Goal: Task Accomplishment & Management: Complete application form

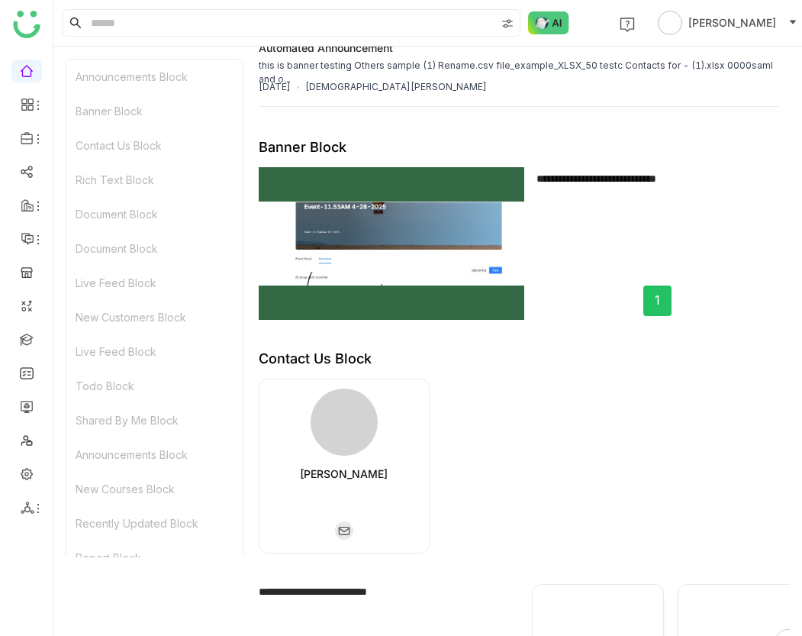
scroll to position [328, 0]
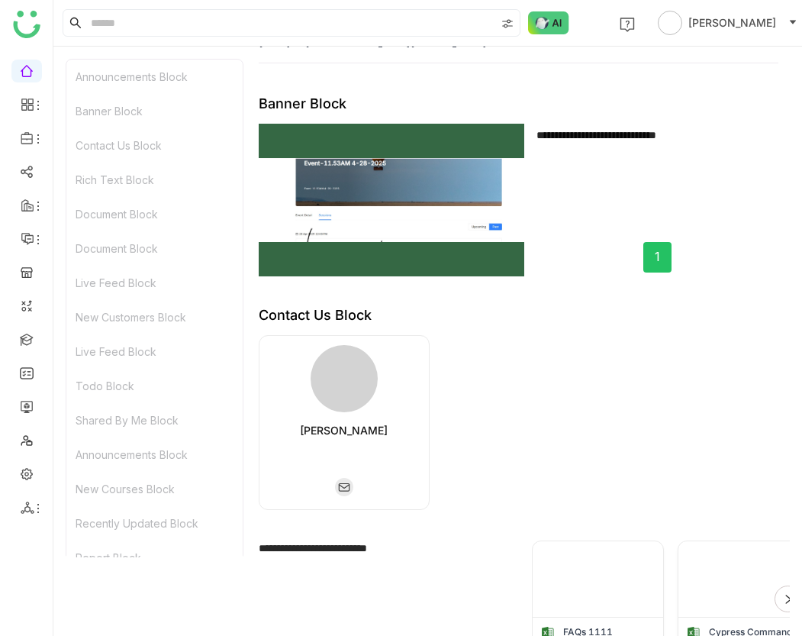
drag, startPoint x: 373, startPoint y: 274, endPoint x: 801, endPoint y: 64, distance: 476.4
click at [0, 0] on body "1 Avneesh Srivastava Announcements Block Banner Block Contact Us Block Rich Tex…" at bounding box center [401, 318] width 802 height 636
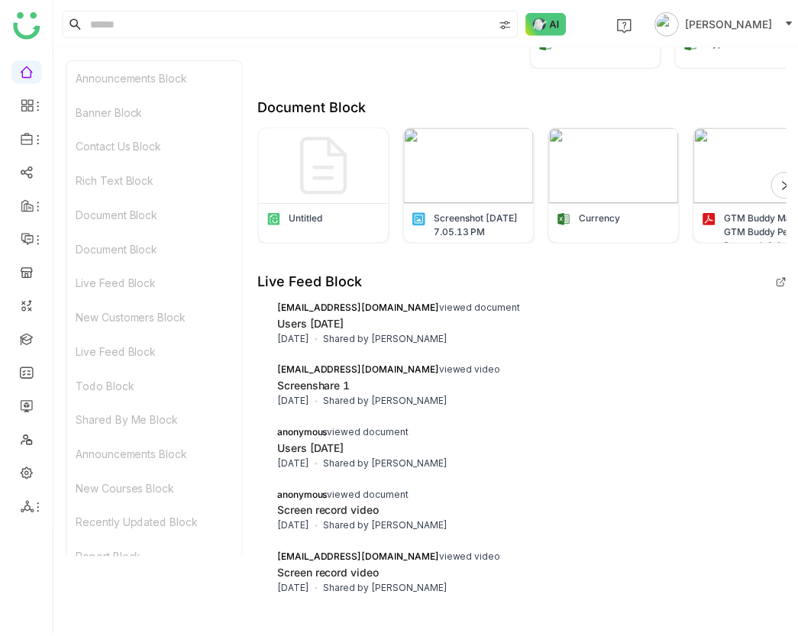
scroll to position [147, 0]
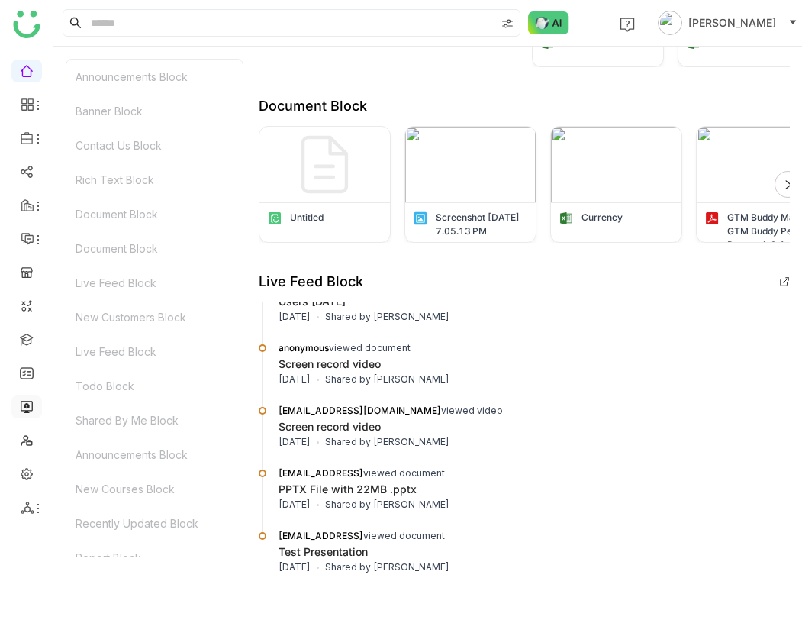
click at [30, 402] on link at bounding box center [27, 405] width 14 height 13
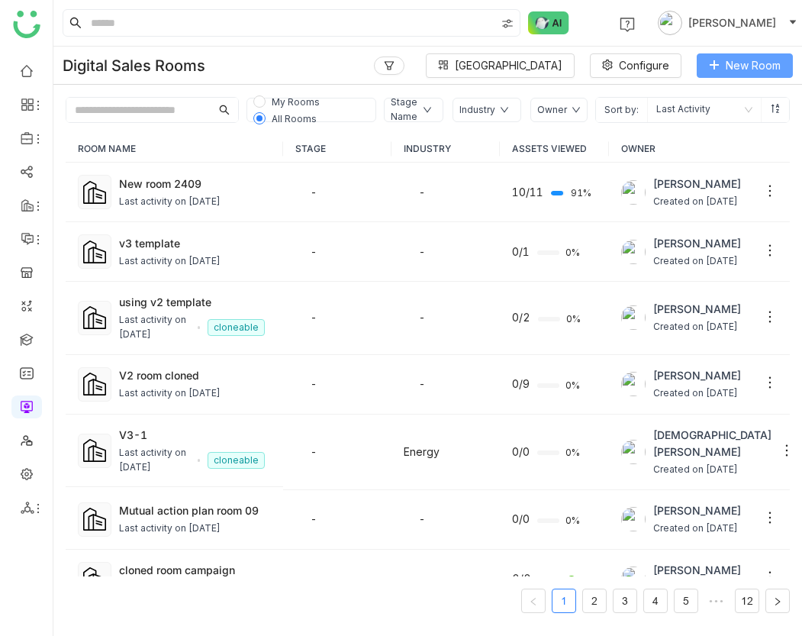
click at [751, 75] on button "New Room" at bounding box center [745, 65] width 96 height 24
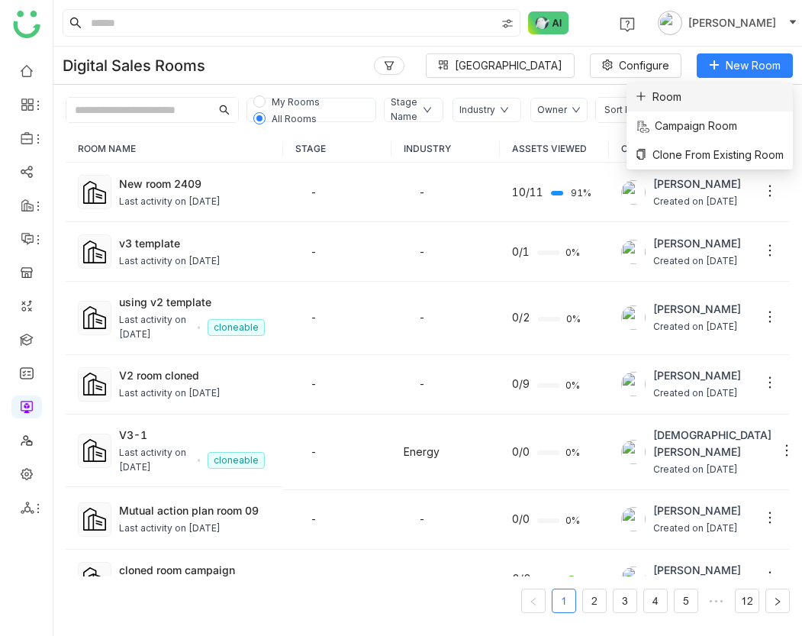
click at [741, 101] on li "Room" at bounding box center [710, 96] width 166 height 29
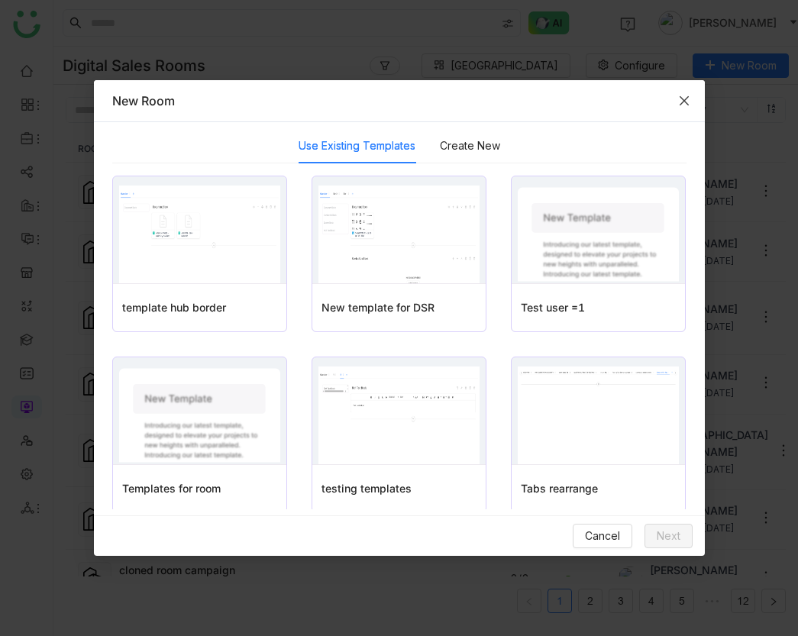
click at [690, 105] on span "Close" at bounding box center [684, 100] width 41 height 41
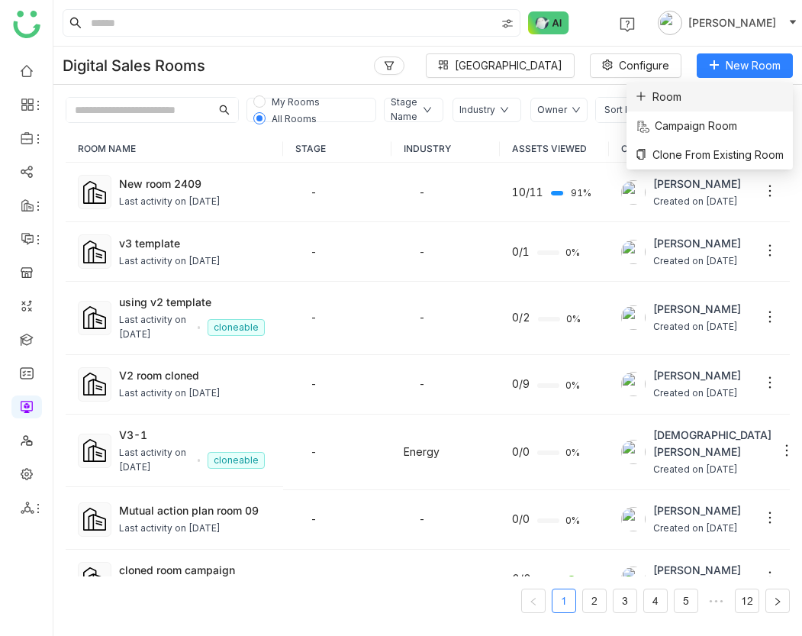
click at [737, 92] on li "Room" at bounding box center [710, 96] width 166 height 29
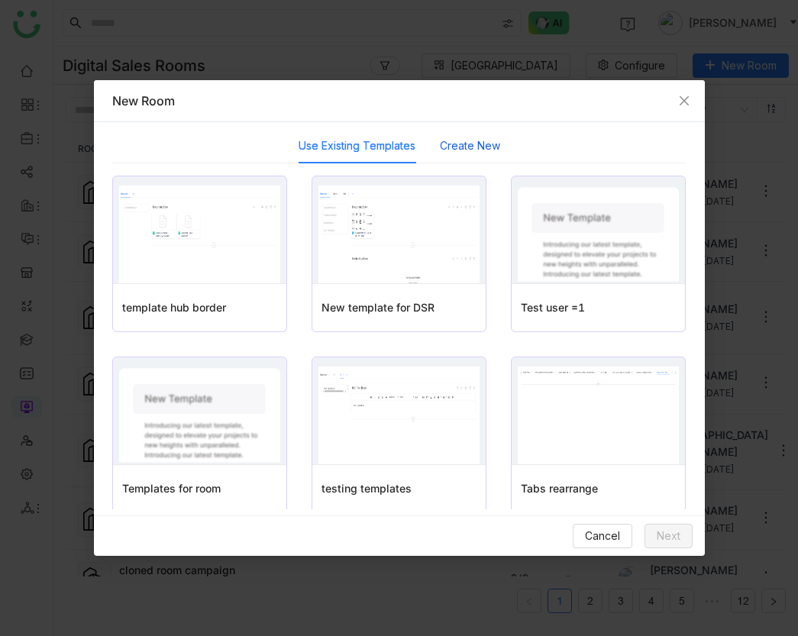
click at [465, 150] on button "Create New" at bounding box center [470, 145] width 60 height 17
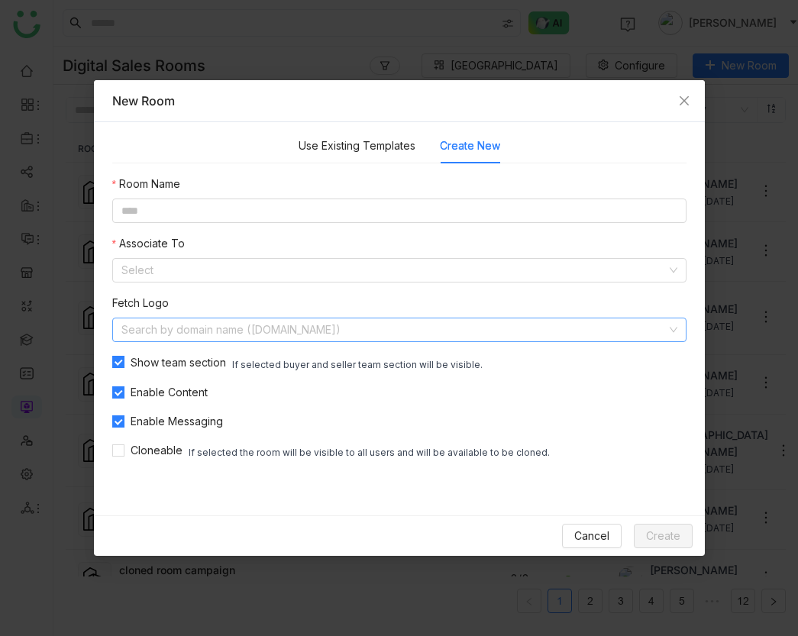
click at [224, 331] on input at bounding box center [393, 329] width 545 height 23
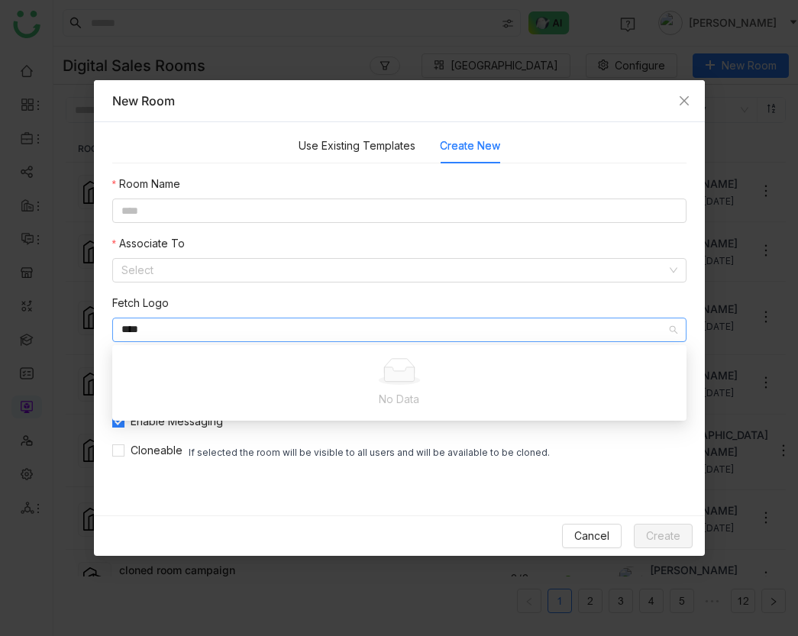
type input "*****"
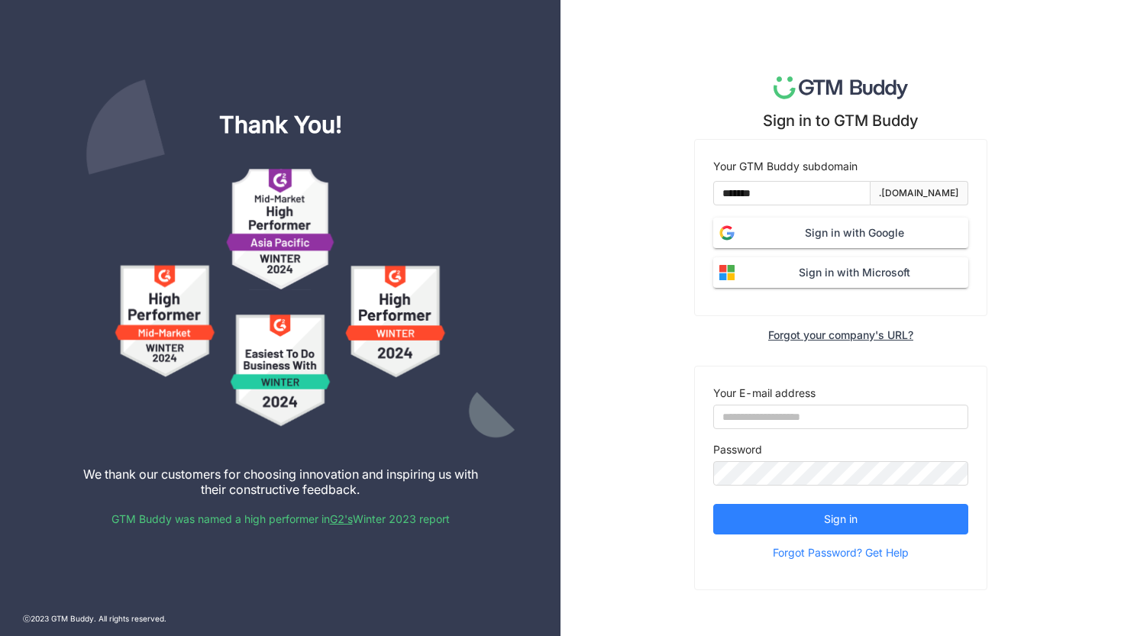
click at [809, 244] on button "Sign in with Google" at bounding box center [840, 233] width 255 height 31
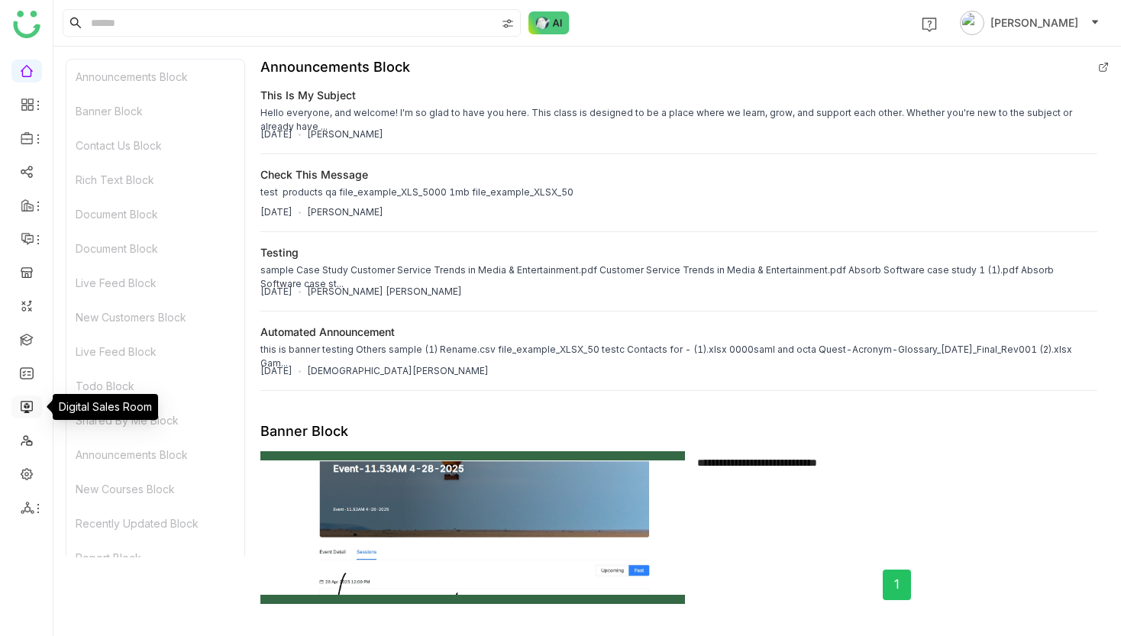
click at [26, 403] on link at bounding box center [27, 405] width 14 height 13
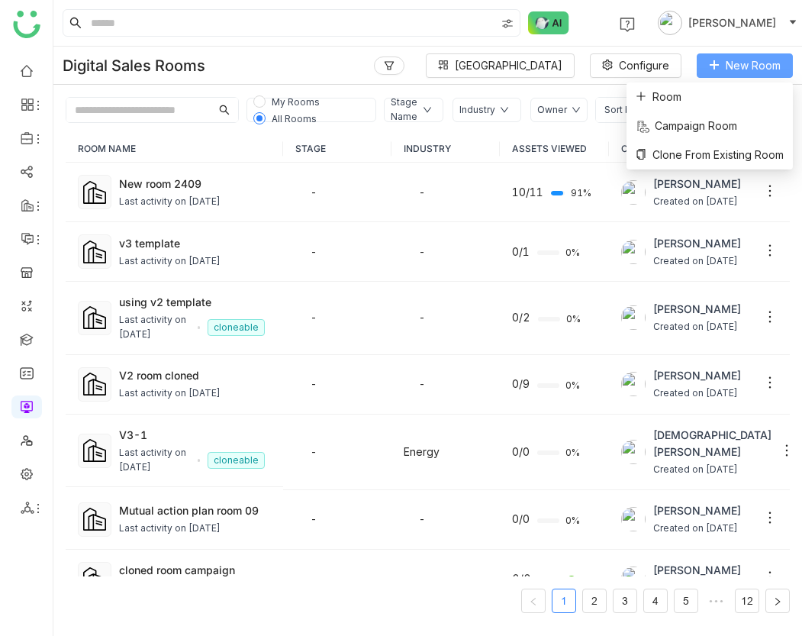
click at [759, 70] on span "New Room" at bounding box center [753, 65] width 55 height 17
click at [738, 92] on li "Room" at bounding box center [710, 96] width 166 height 29
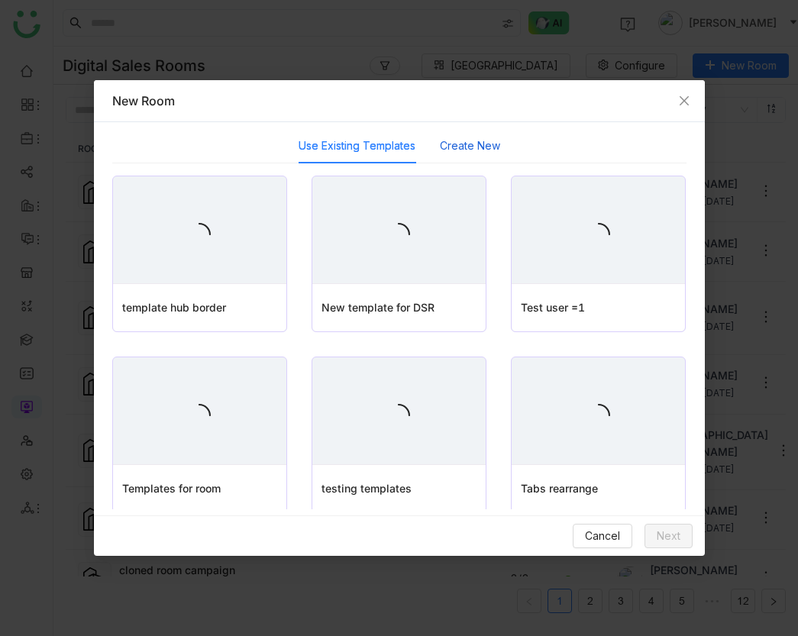
click at [470, 153] on button "Create New" at bounding box center [470, 145] width 60 height 17
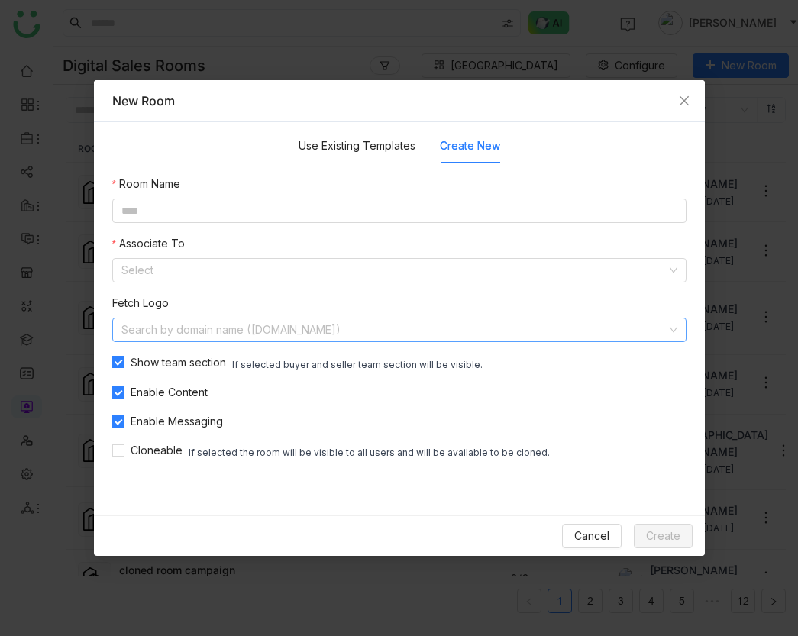
click at [424, 333] on input at bounding box center [393, 329] width 545 height 23
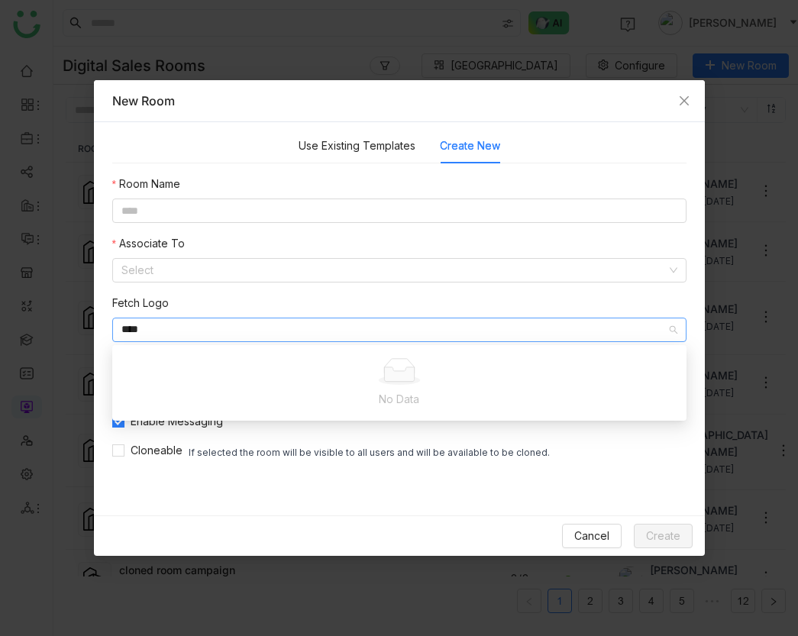
type input "*****"
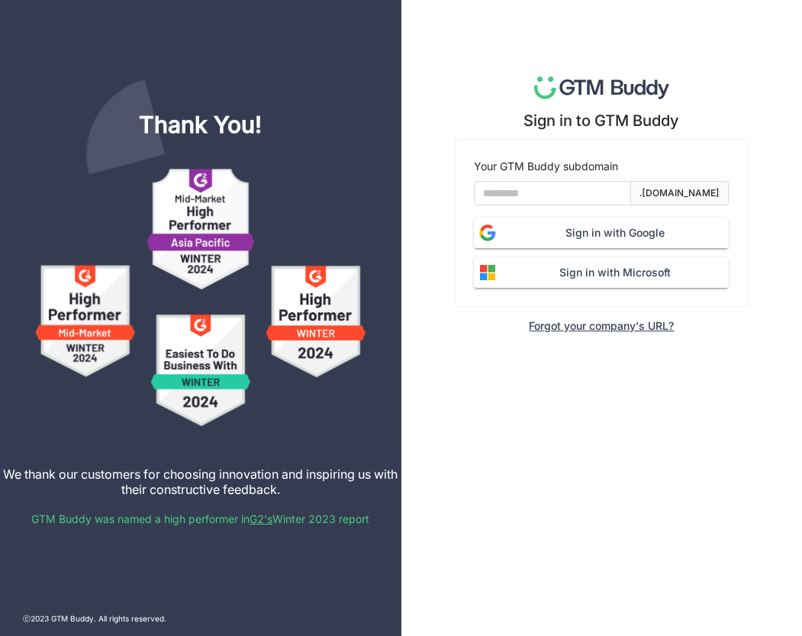
click at [662, 208] on form "Your GTM Buddy subdomain .gtmbuddy.io Sign in with Google Sign in with Microsoft" at bounding box center [601, 223] width 255 height 130
click at [592, 189] on input at bounding box center [552, 193] width 157 height 24
type input "*******"
click at [474, 218] on button "Sign in with Google" at bounding box center [601, 233] width 255 height 31
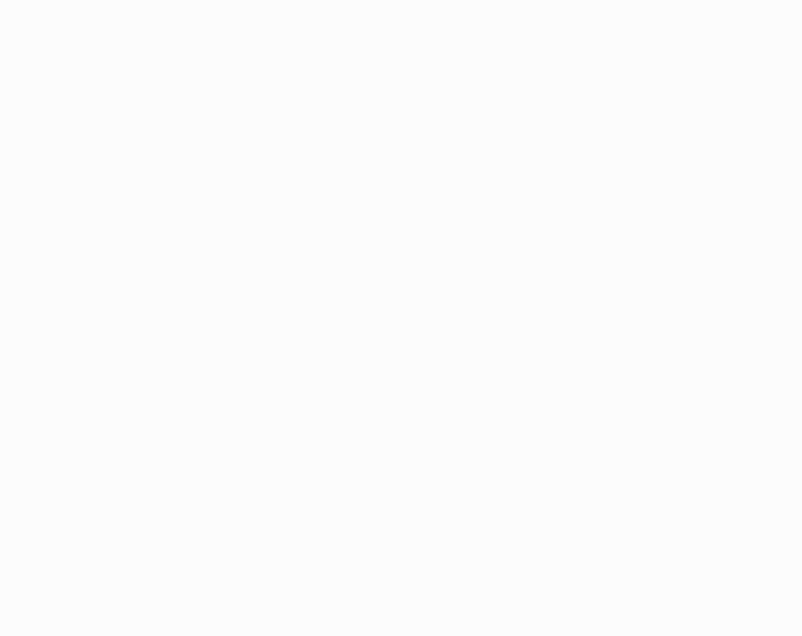
click at [802, 286] on body at bounding box center [401, 318] width 802 height 636
